Goal: Information Seeking & Learning: Learn about a topic

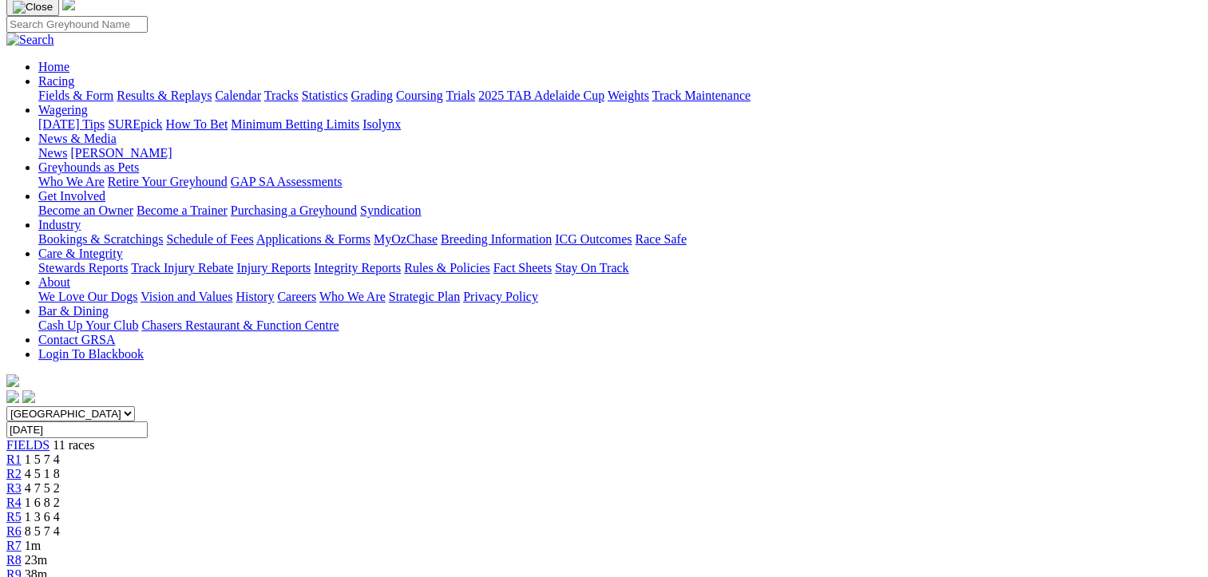
scroll to position [80, 0]
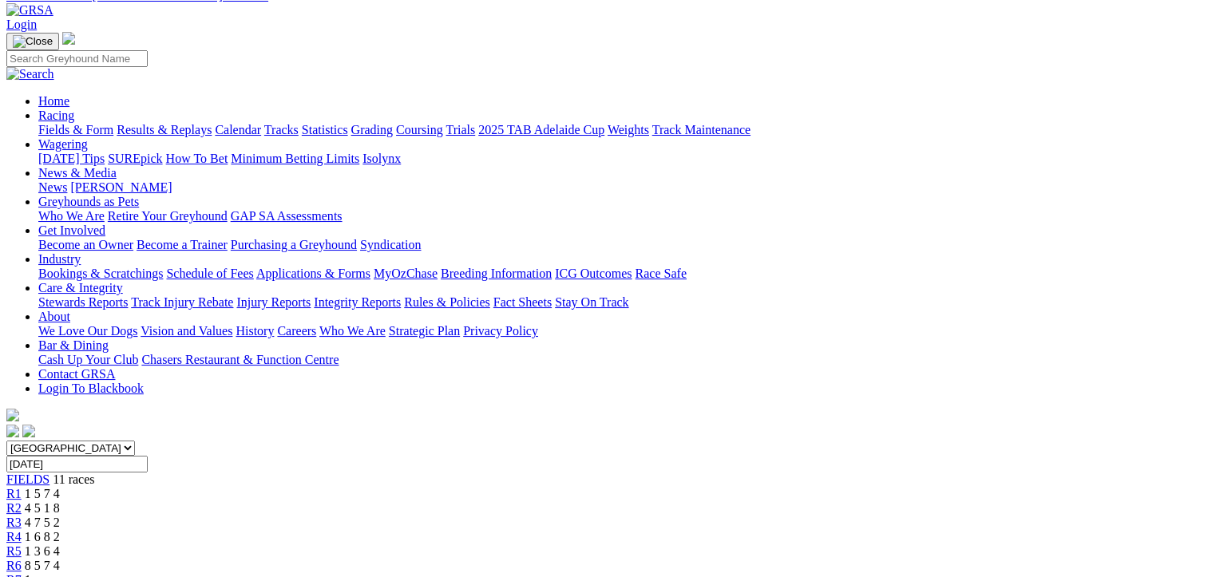
click at [22, 502] on span "R2" at bounding box center [13, 509] width 15 height 14
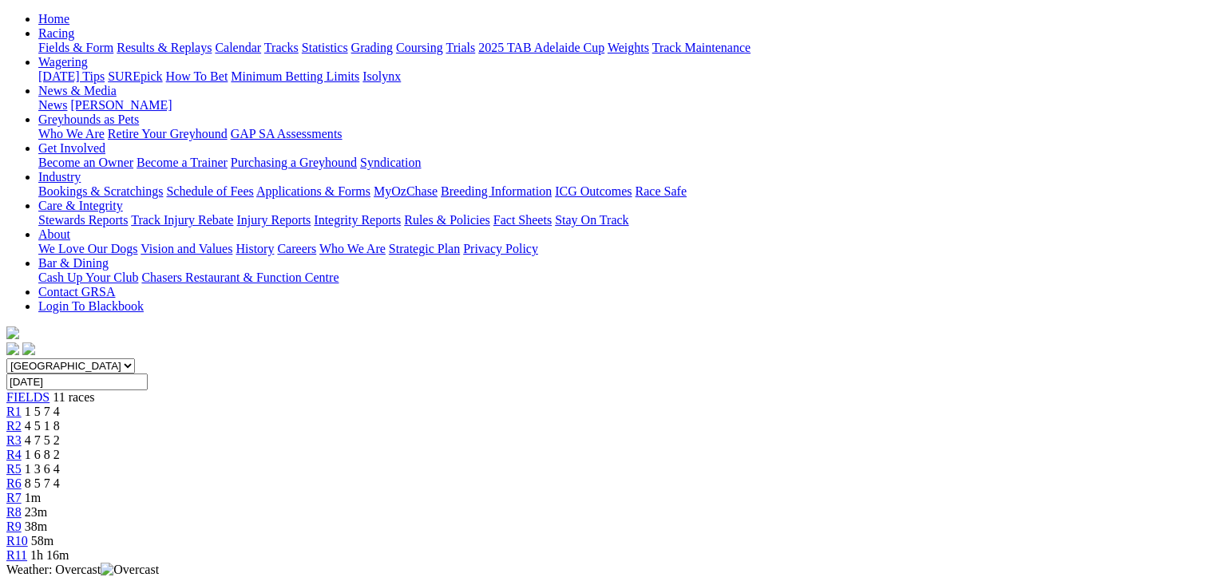
scroll to position [160, 0]
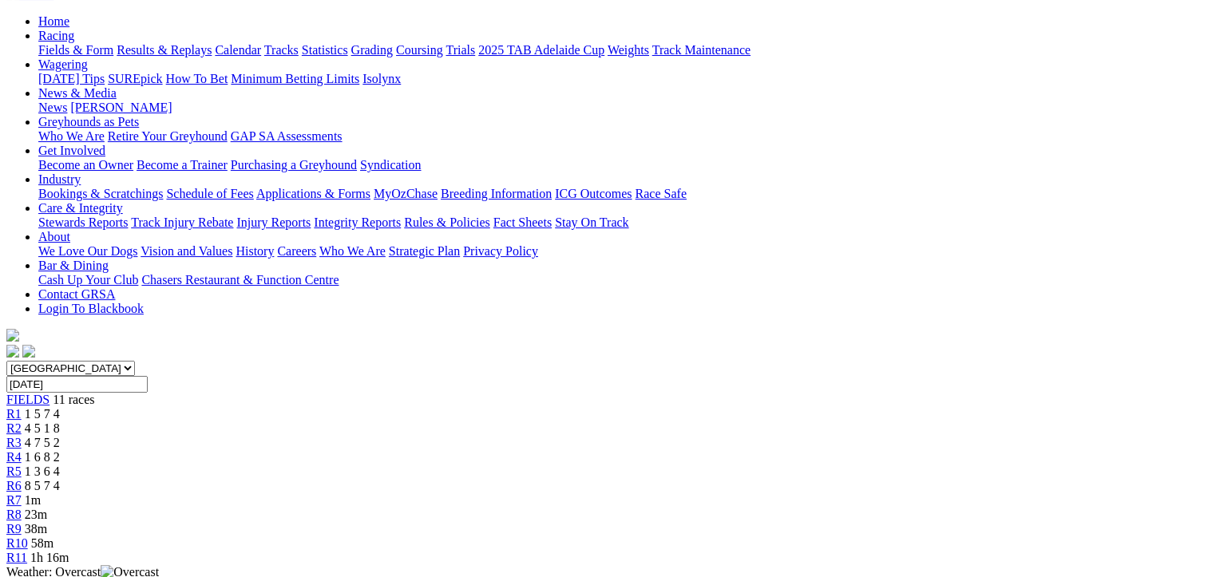
click at [22, 436] on link "R3" at bounding box center [13, 443] width 15 height 14
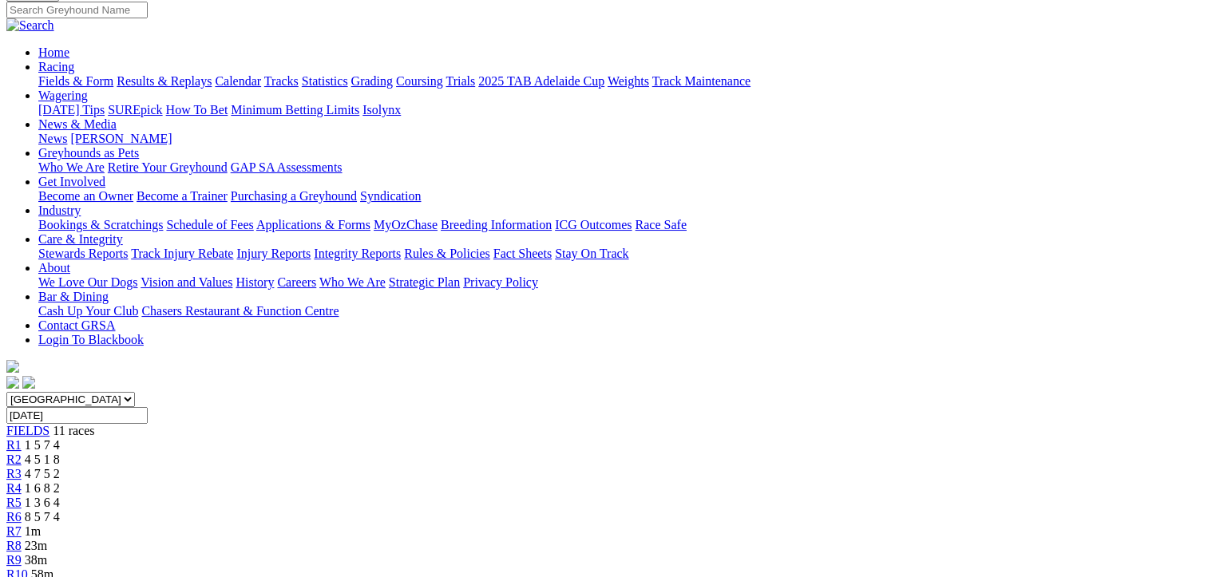
scroll to position [124, 0]
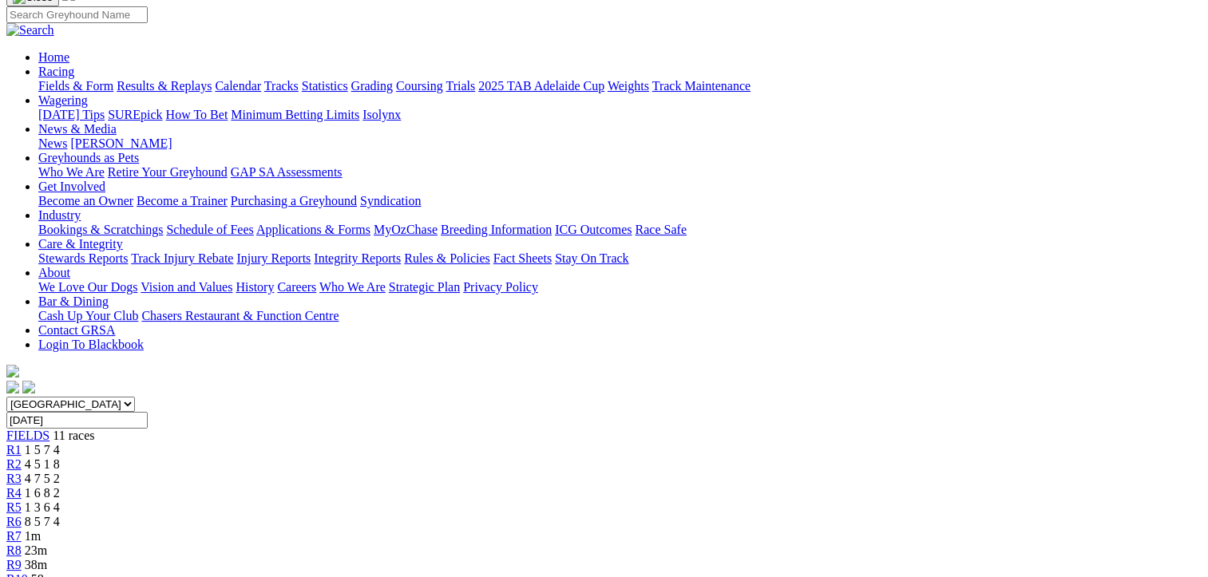
click at [22, 486] on span "R4" at bounding box center [13, 493] width 15 height 14
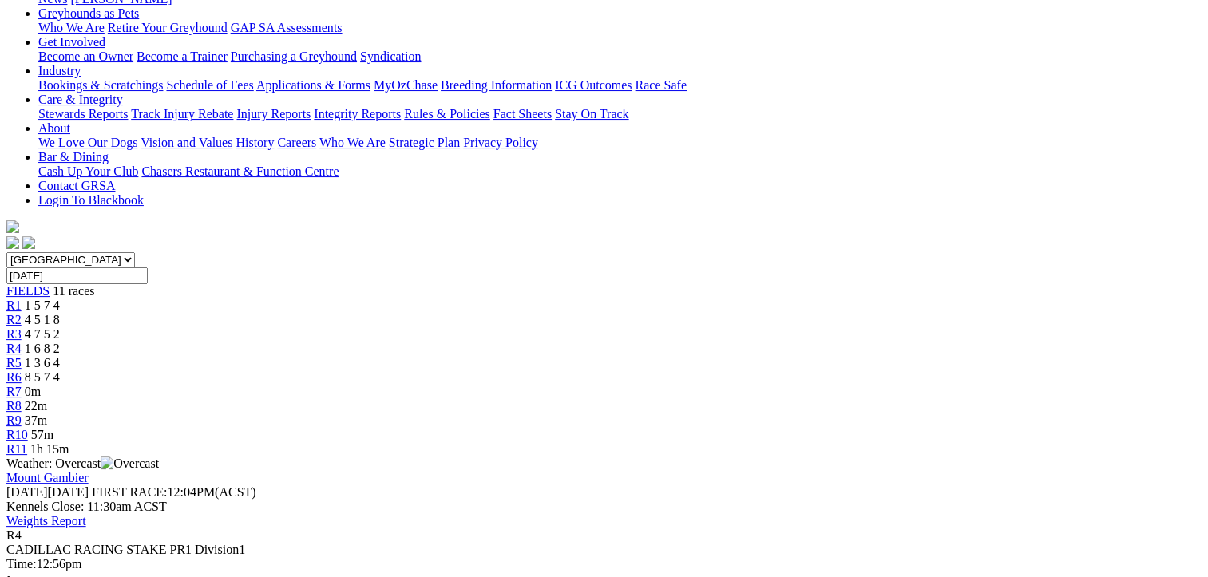
scroll to position [319, 0]
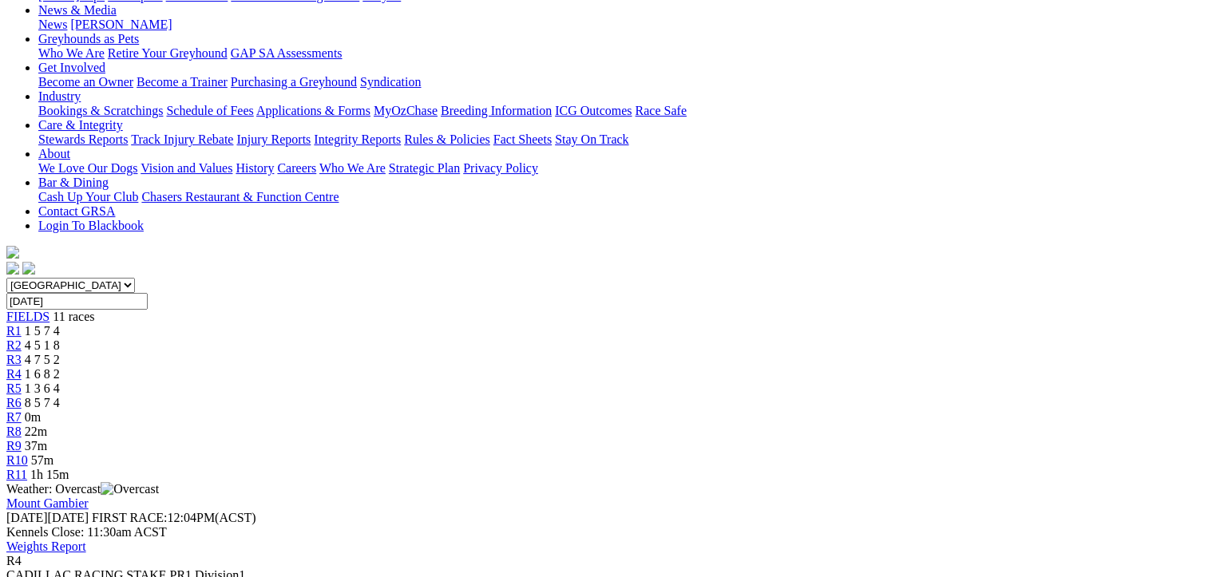
scroll to position [240, 0]
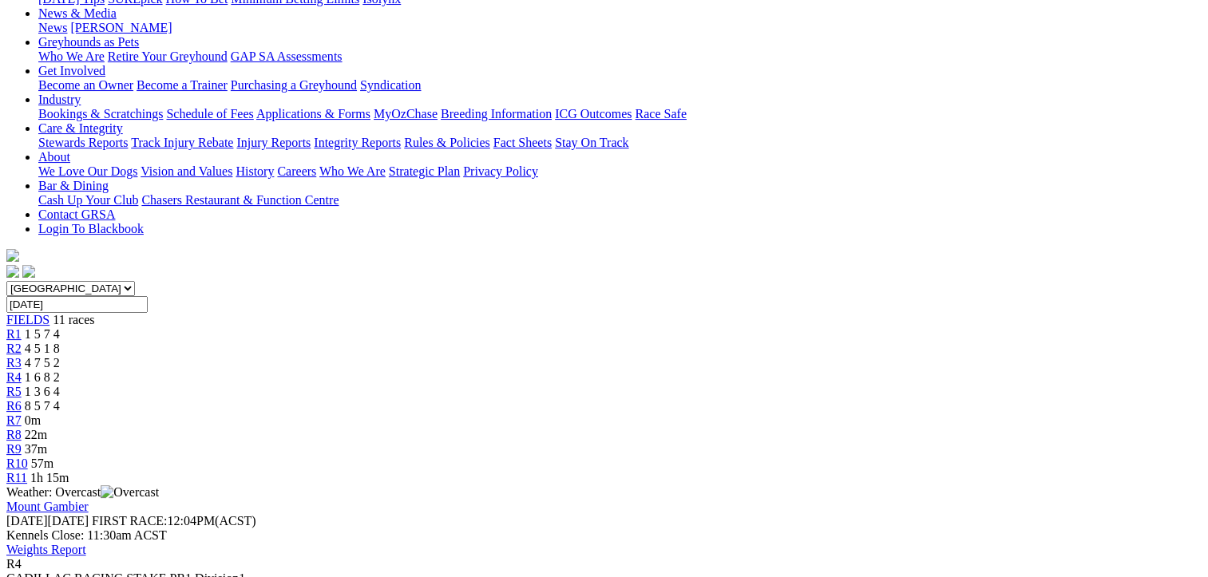
click at [60, 385] on span "1 3 6 4" at bounding box center [42, 392] width 35 height 14
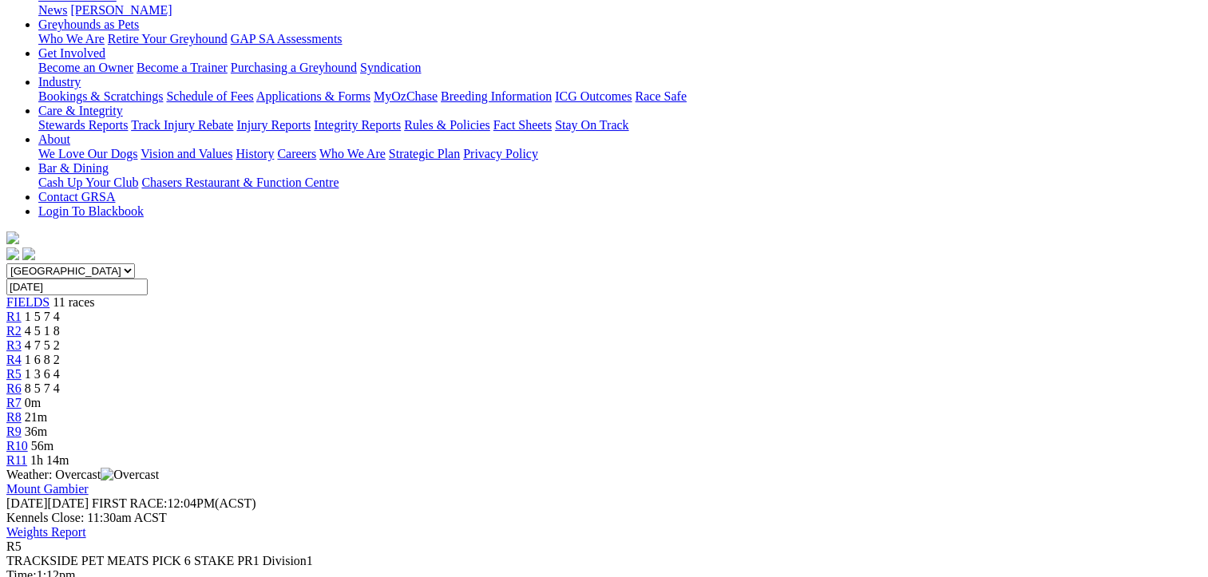
scroll to position [240, 0]
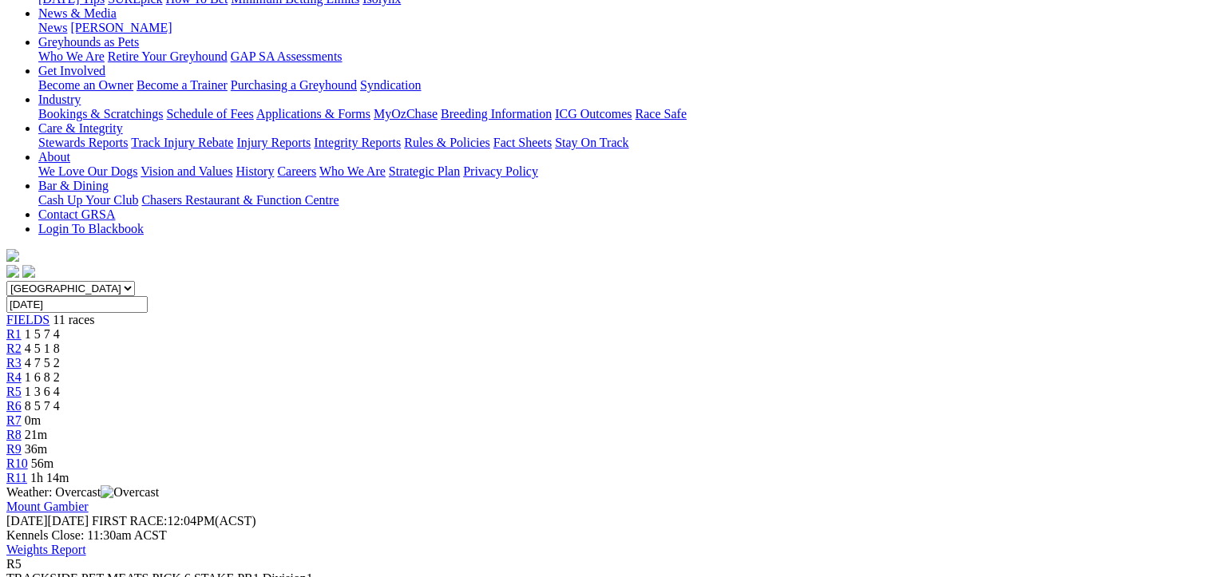
click at [661, 399] on div "R6 8 5 7 4" at bounding box center [604, 406] width 1196 height 14
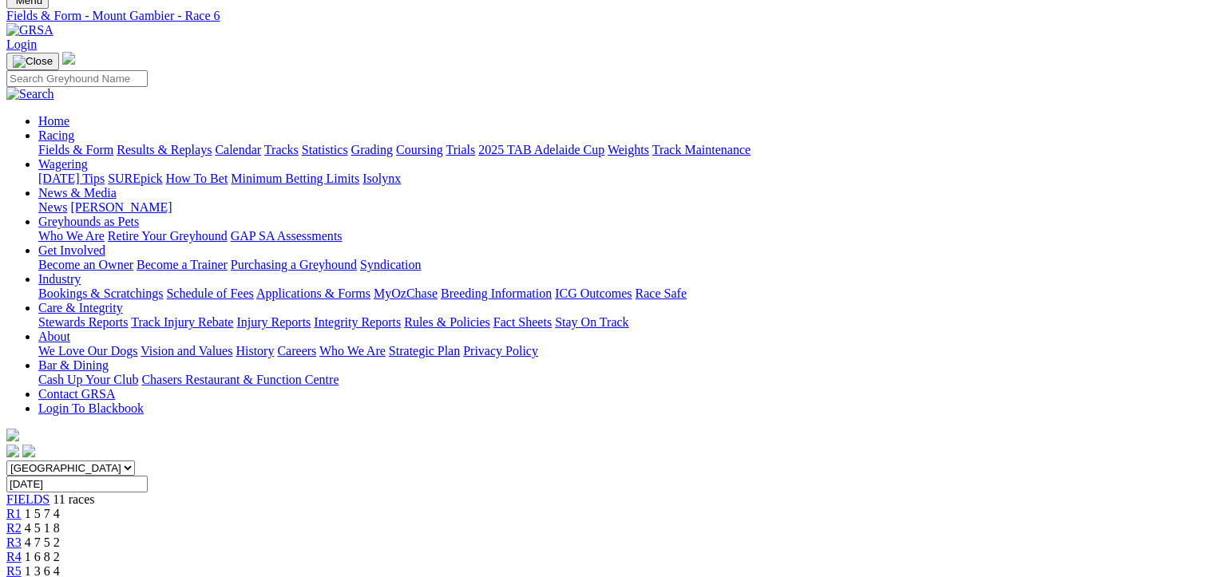
scroll to position [56, 0]
